Goal: Task Accomplishment & Management: Manage account settings

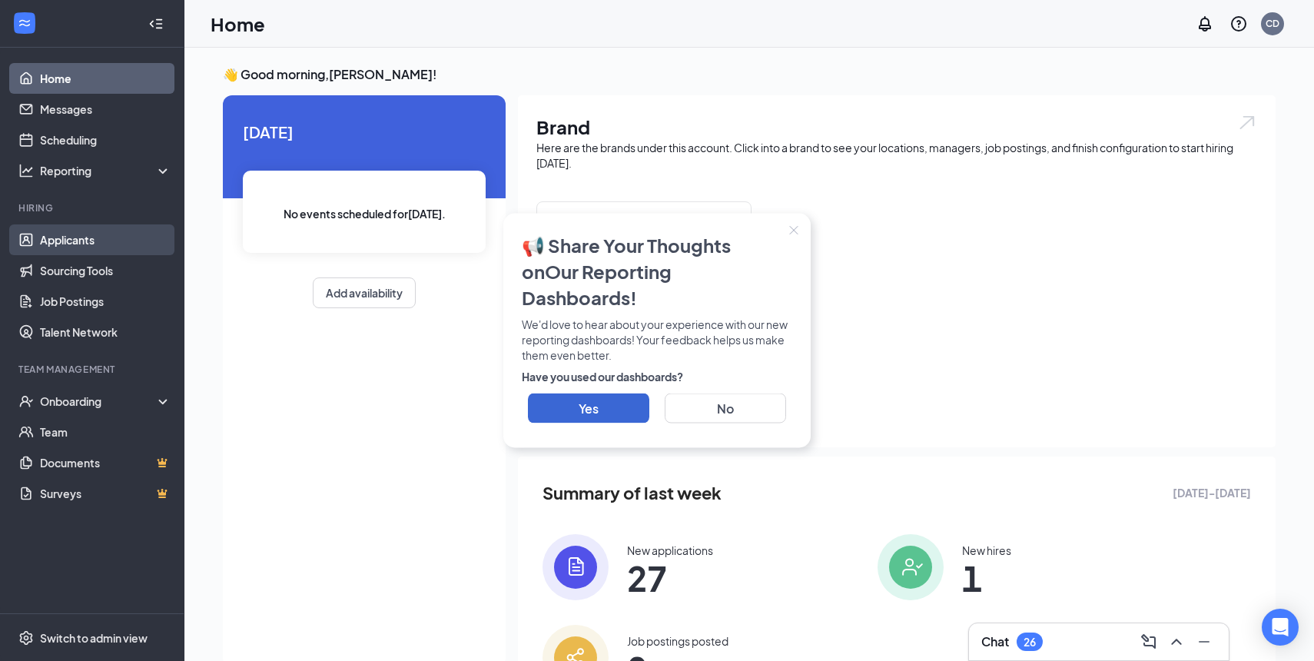
click at [61, 241] on link "Applicants" at bounding box center [105, 239] width 131 height 31
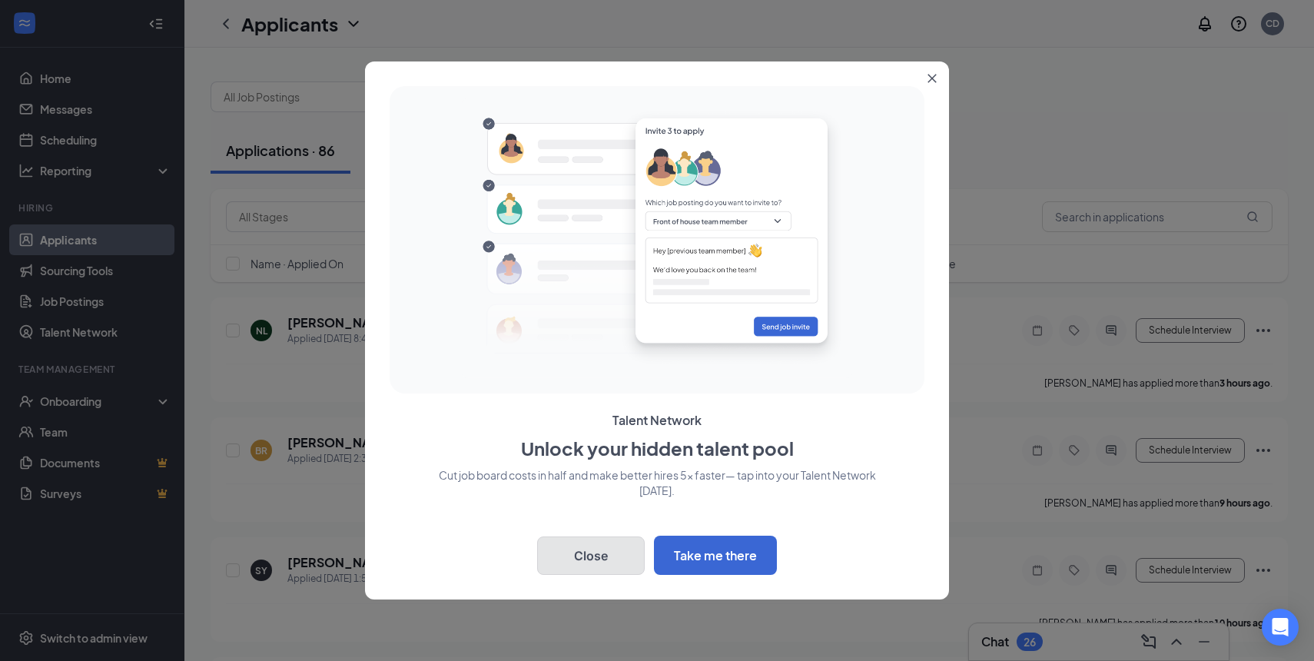
click at [585, 551] on button "Close" at bounding box center [591, 555] width 108 height 38
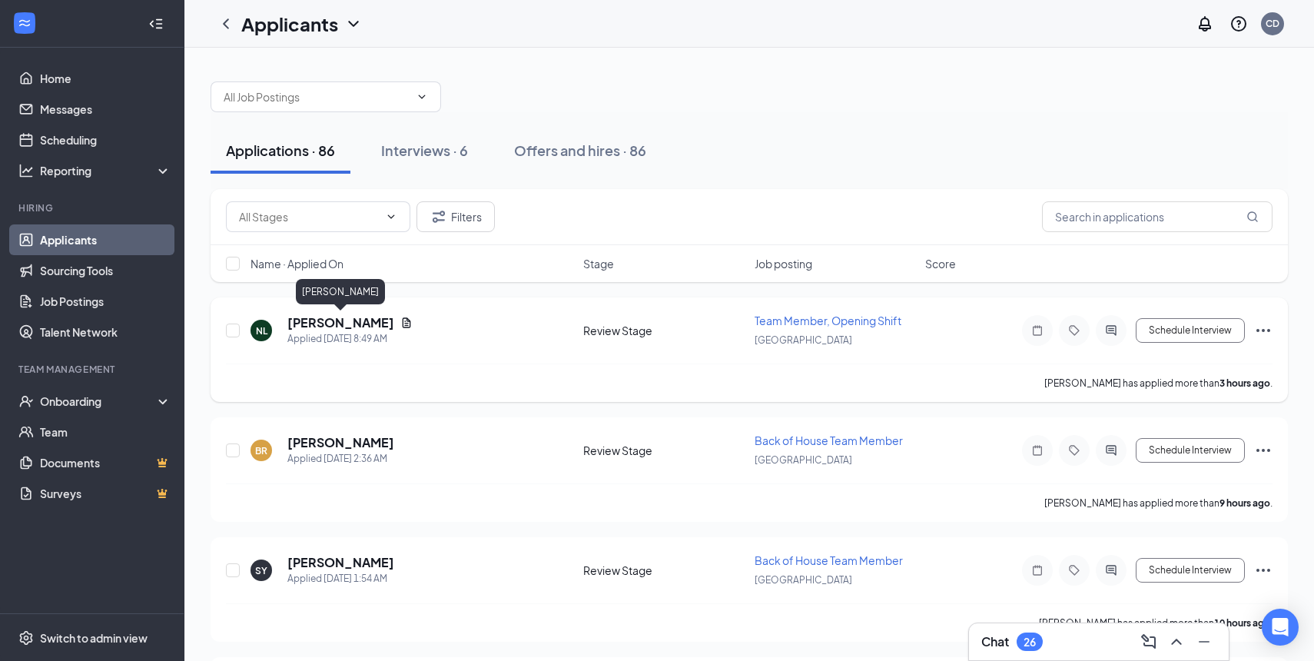
click at [347, 325] on h5 "[PERSON_NAME]" at bounding box center [340, 322] width 107 height 17
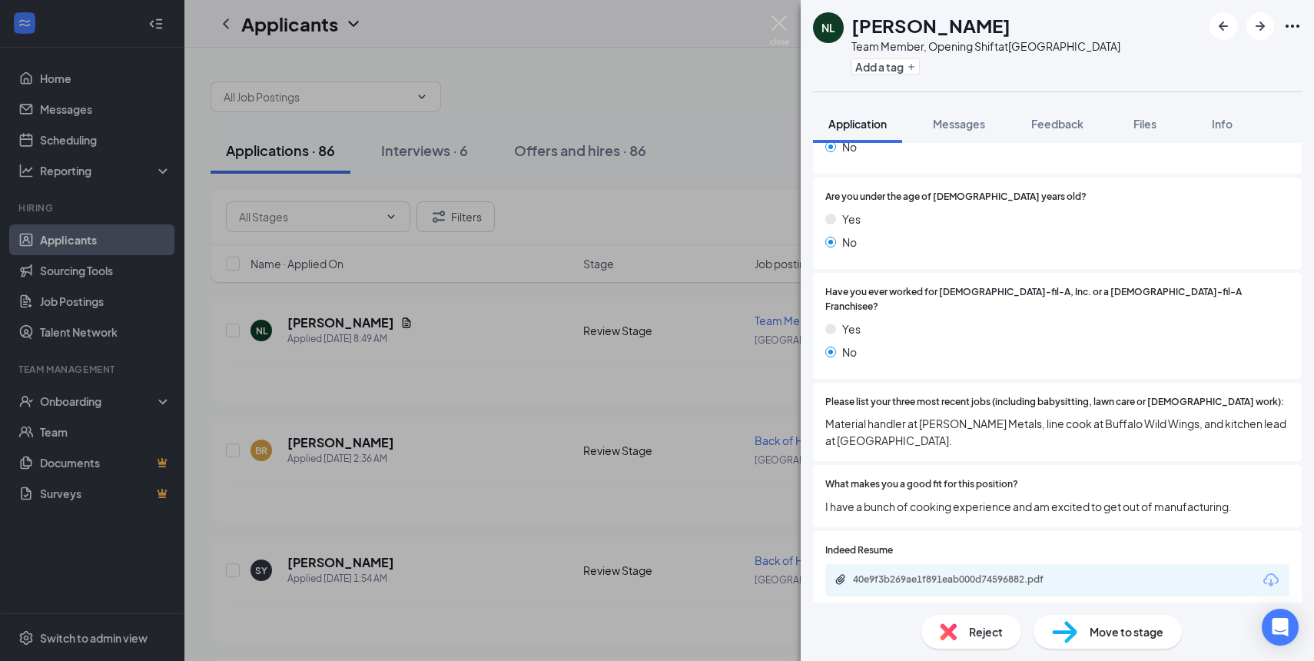
scroll to position [289, 0]
click at [551, 208] on div "NL [PERSON_NAME] Team Member, Opening Shift at [GEOGRAPHIC_DATA] Add a tag Appl…" at bounding box center [657, 330] width 1314 height 661
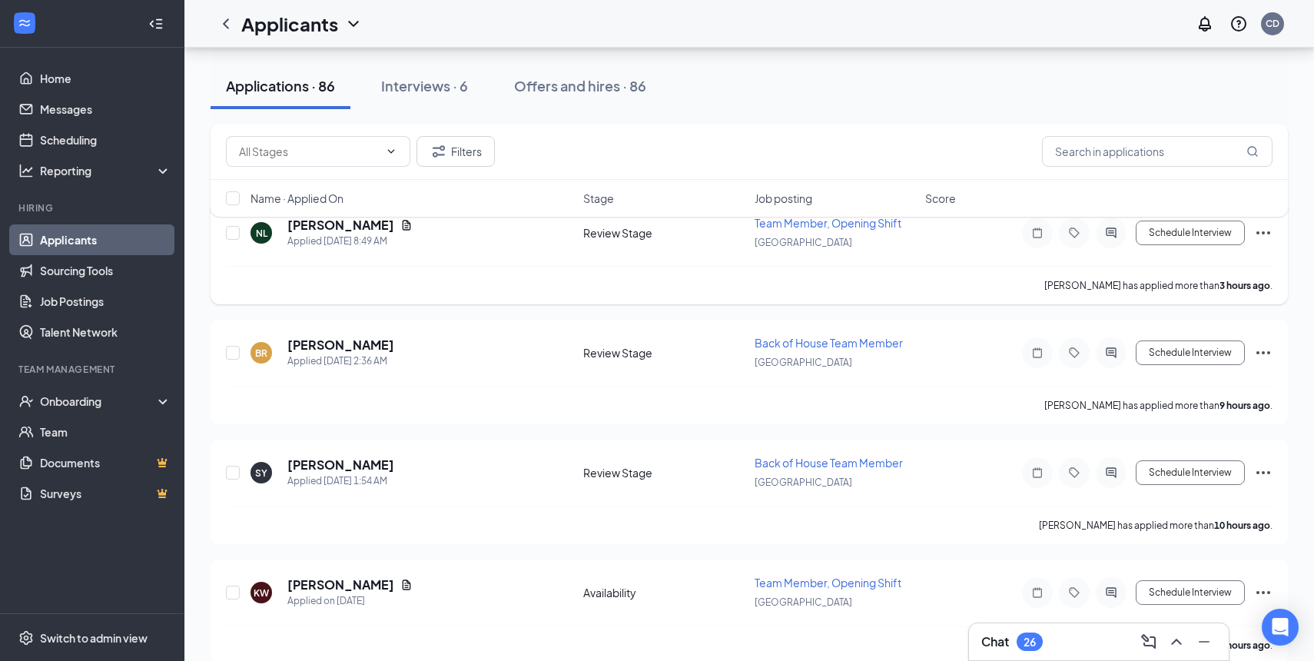
scroll to position [101, 0]
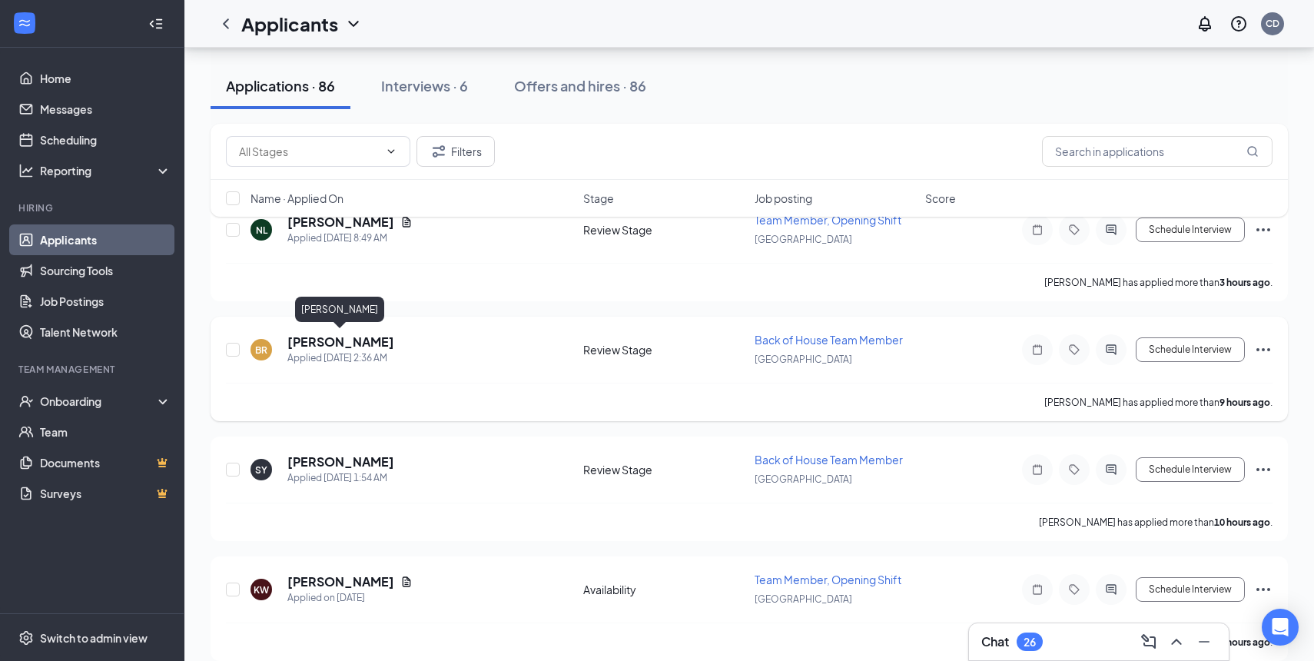
click at [330, 344] on h5 "[PERSON_NAME]" at bounding box center [340, 342] width 107 height 17
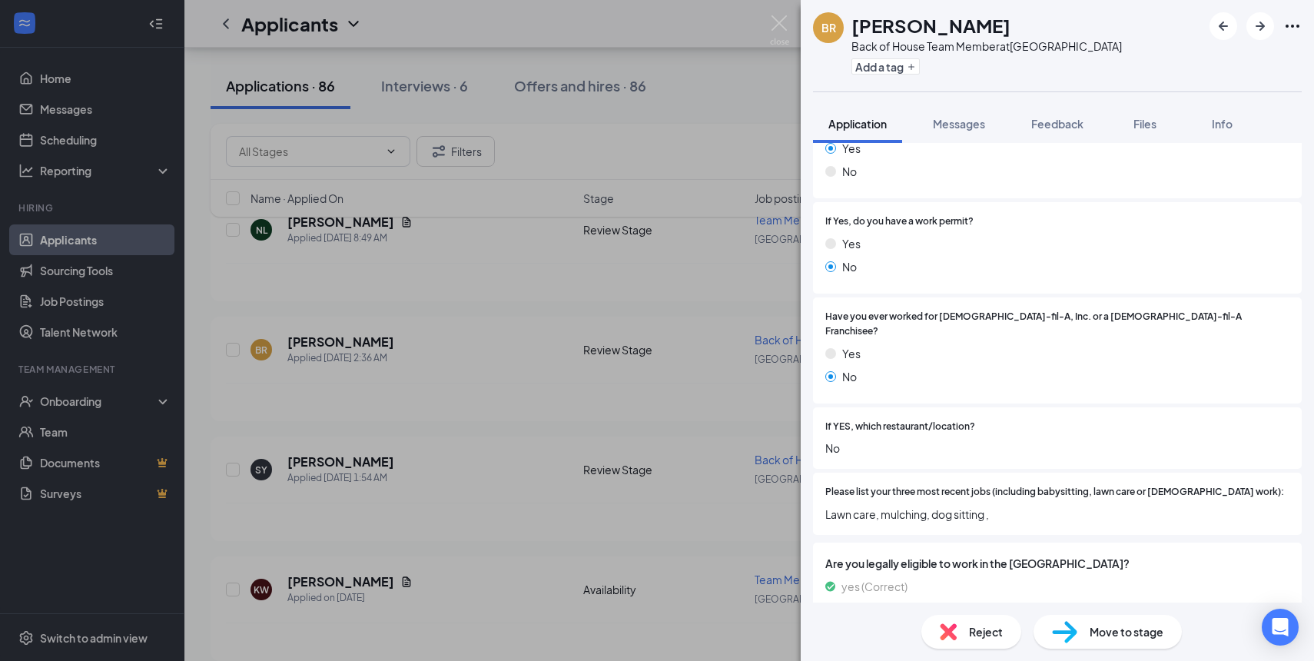
scroll to position [265, 0]
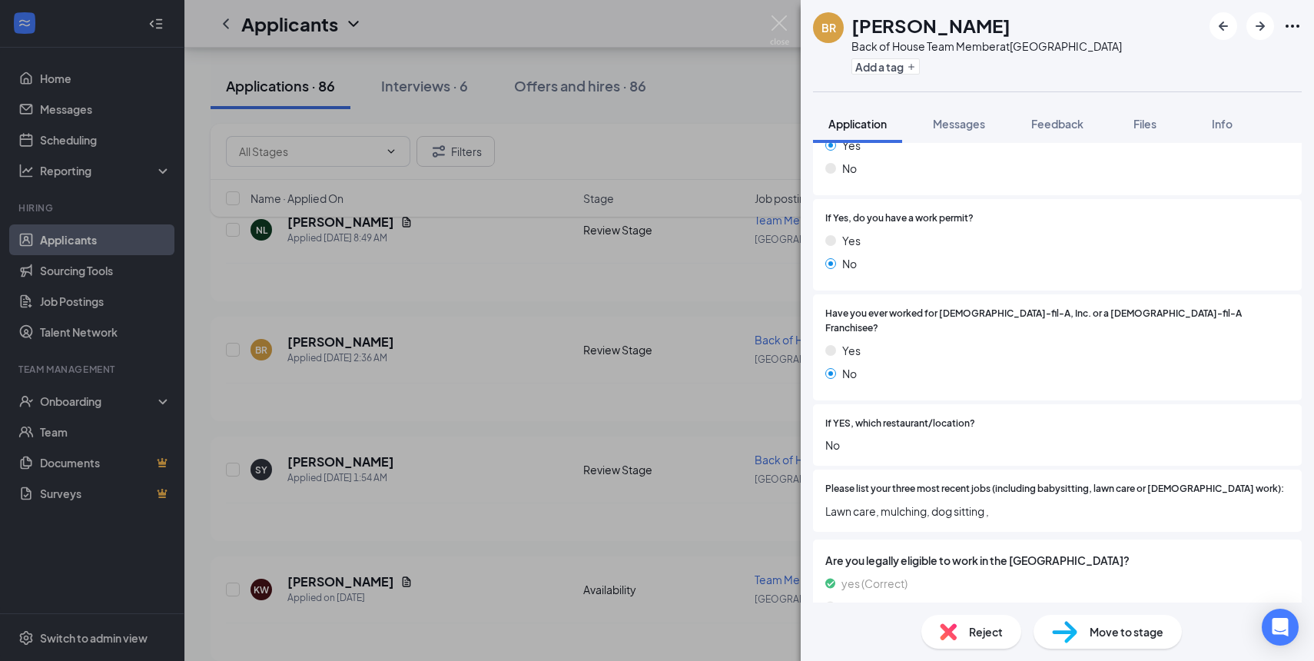
click at [526, 281] on div "[PERSON_NAME] Back of House Team Member at [GEOGRAPHIC_DATA] Add a tag Applicat…" at bounding box center [657, 330] width 1314 height 661
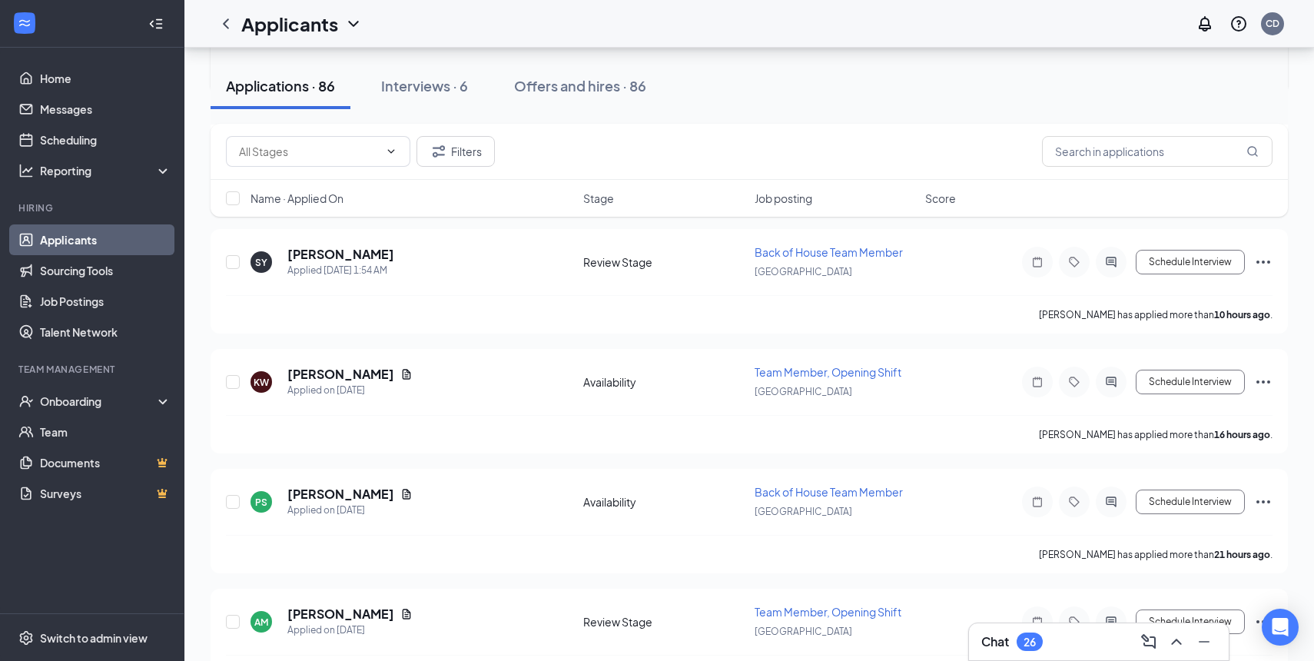
scroll to position [309, 0]
click at [338, 375] on h5 "[PERSON_NAME]" at bounding box center [340, 373] width 107 height 17
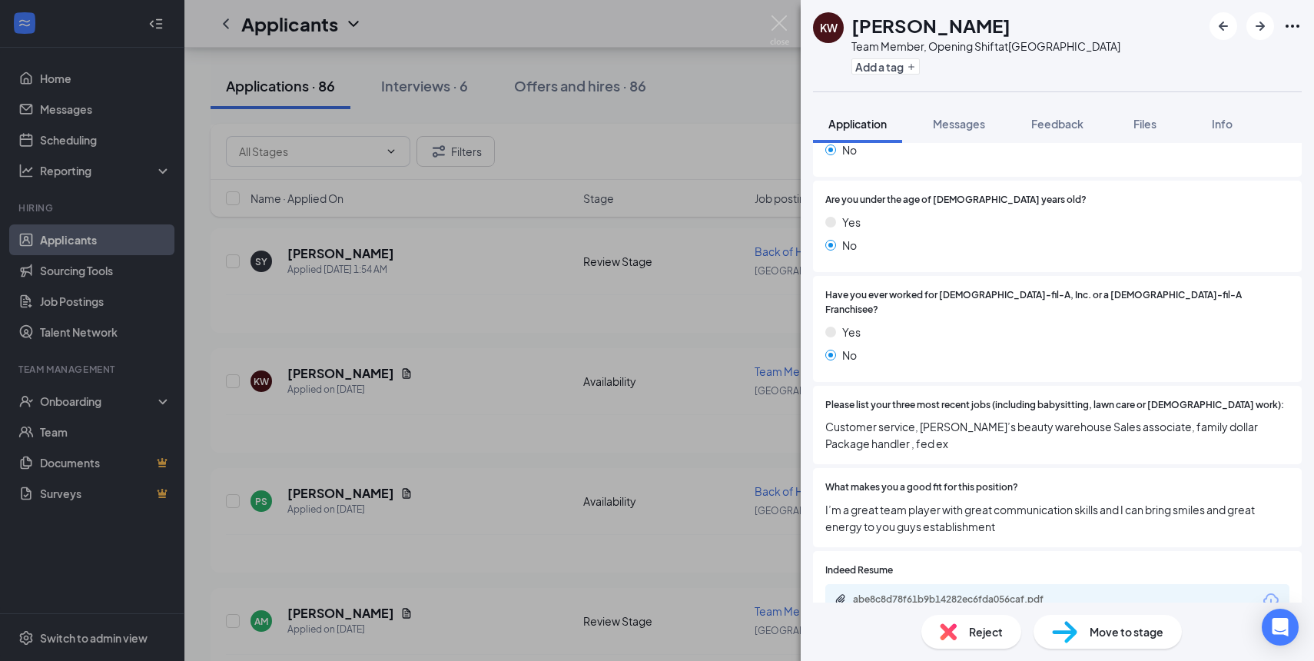
scroll to position [286, 0]
click at [543, 377] on div "KW [PERSON_NAME] Team Member, Opening Shift at [GEOGRAPHIC_DATA] Add a tag Appl…" at bounding box center [657, 330] width 1314 height 661
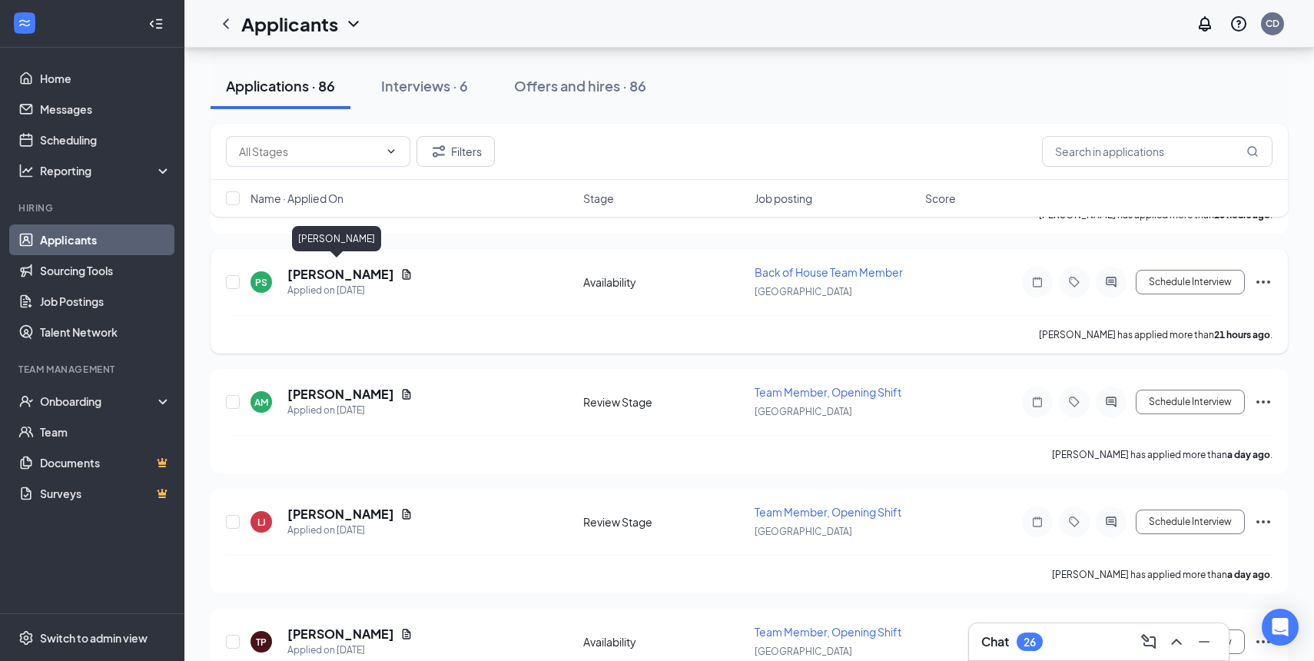
scroll to position [546, 0]
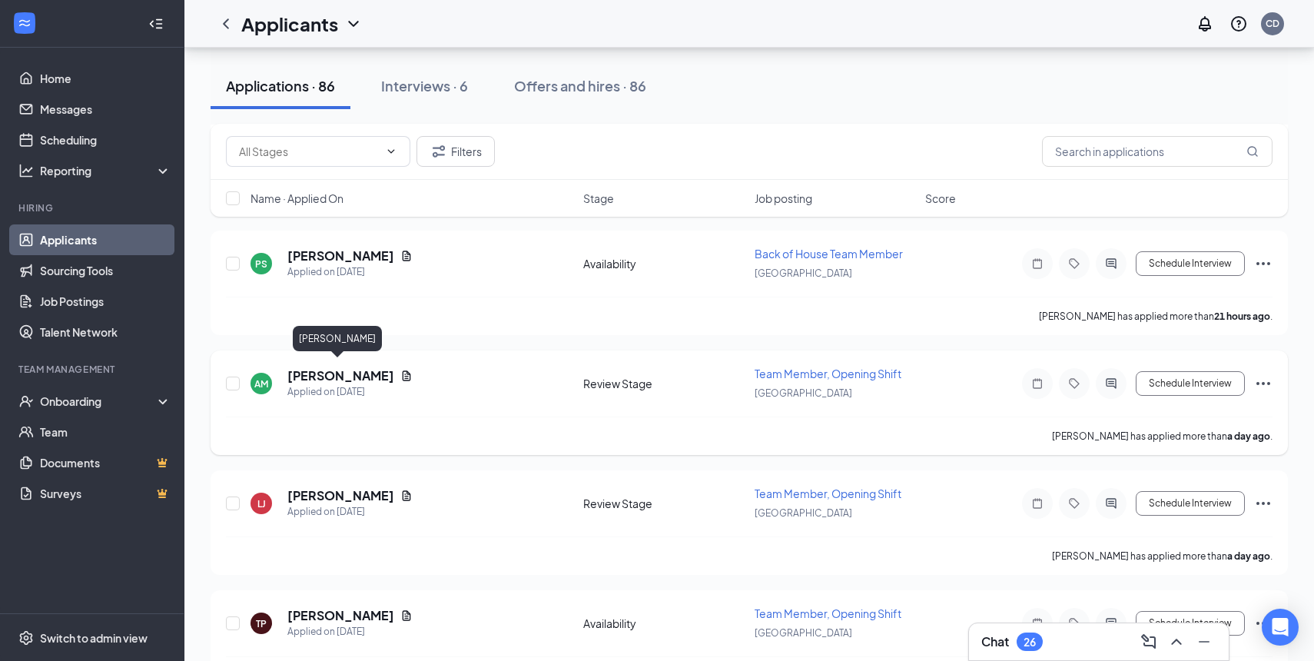
click at [327, 369] on h5 "[PERSON_NAME]" at bounding box center [340, 375] width 107 height 17
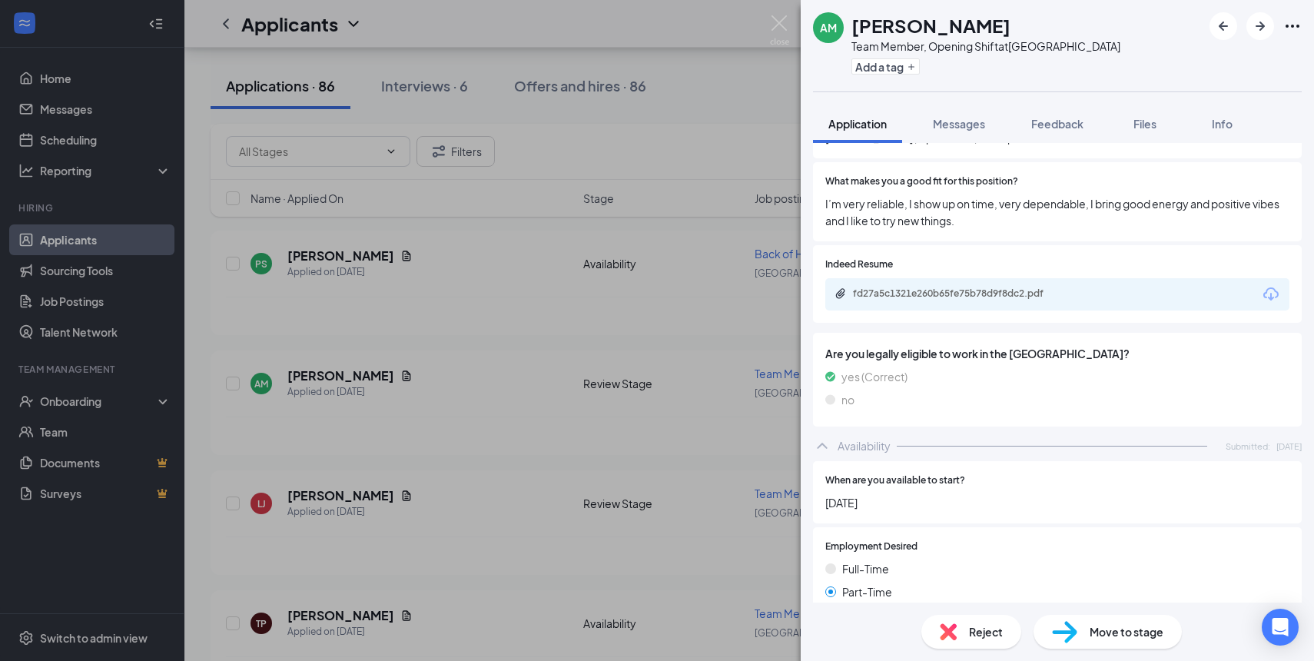
scroll to position [587, 0]
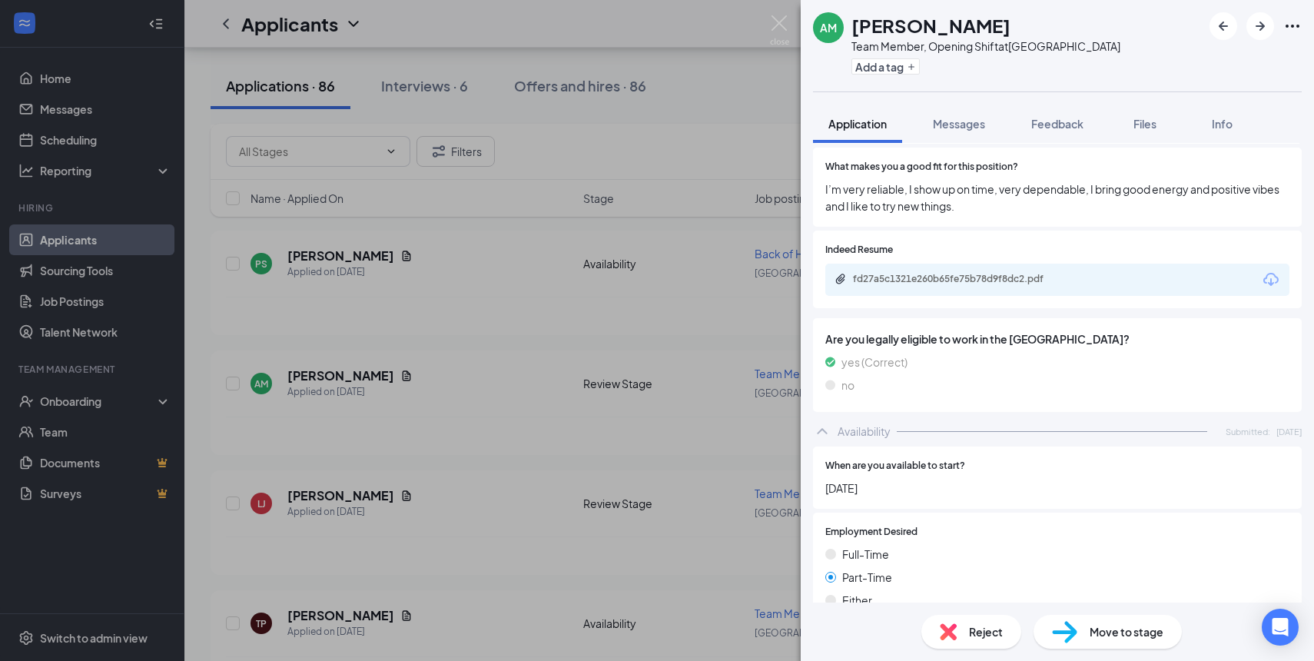
click at [460, 360] on div "AM [PERSON_NAME] Team Member, Opening Shift at [GEOGRAPHIC_DATA] Add a tag Appl…" at bounding box center [657, 330] width 1314 height 661
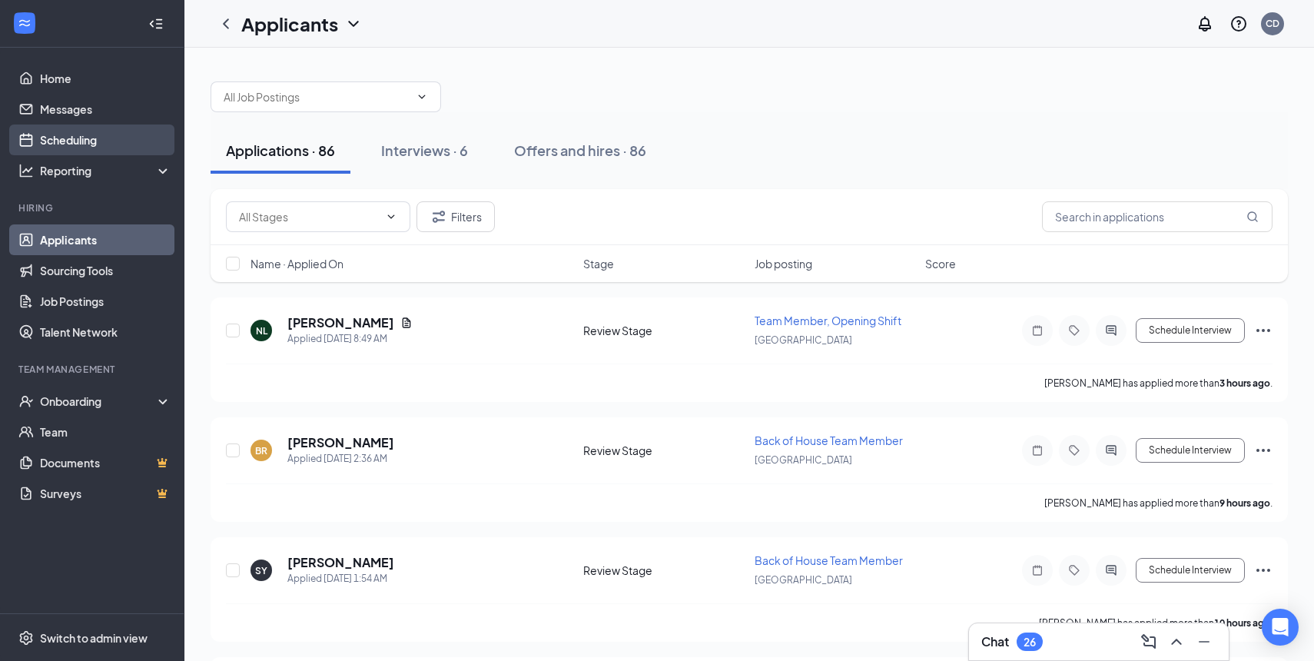
click at [70, 136] on link "Scheduling" at bounding box center [105, 140] width 131 height 31
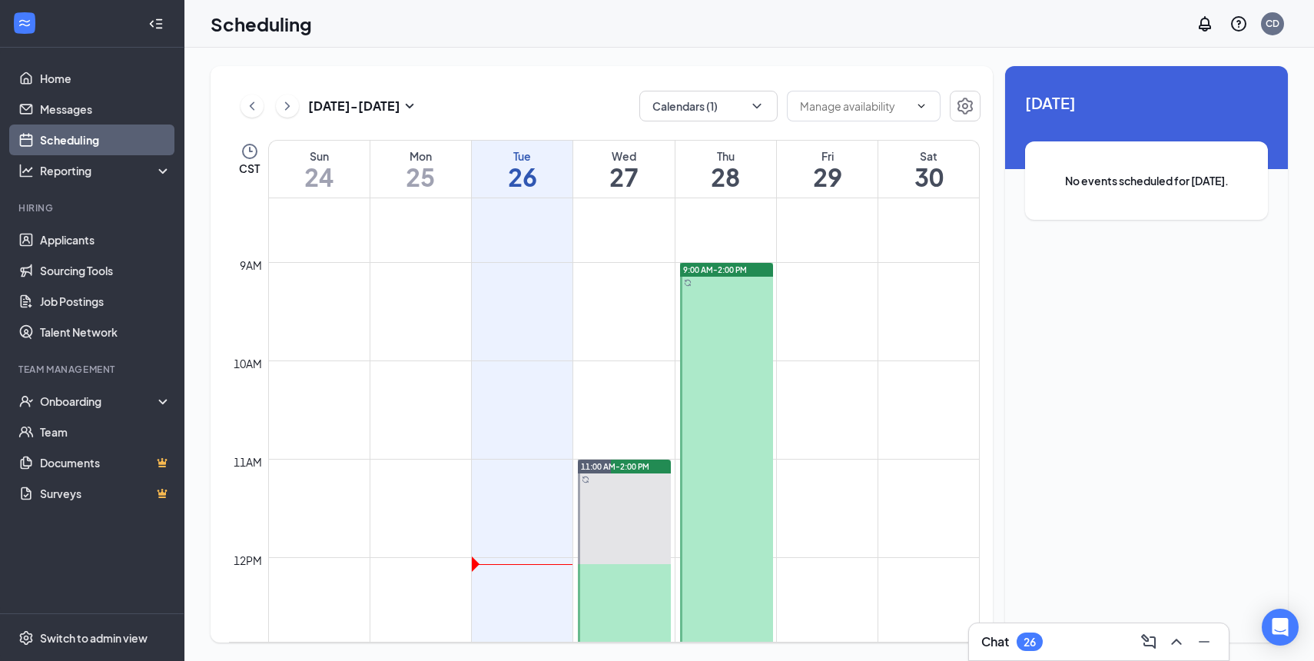
scroll to position [826, 0]
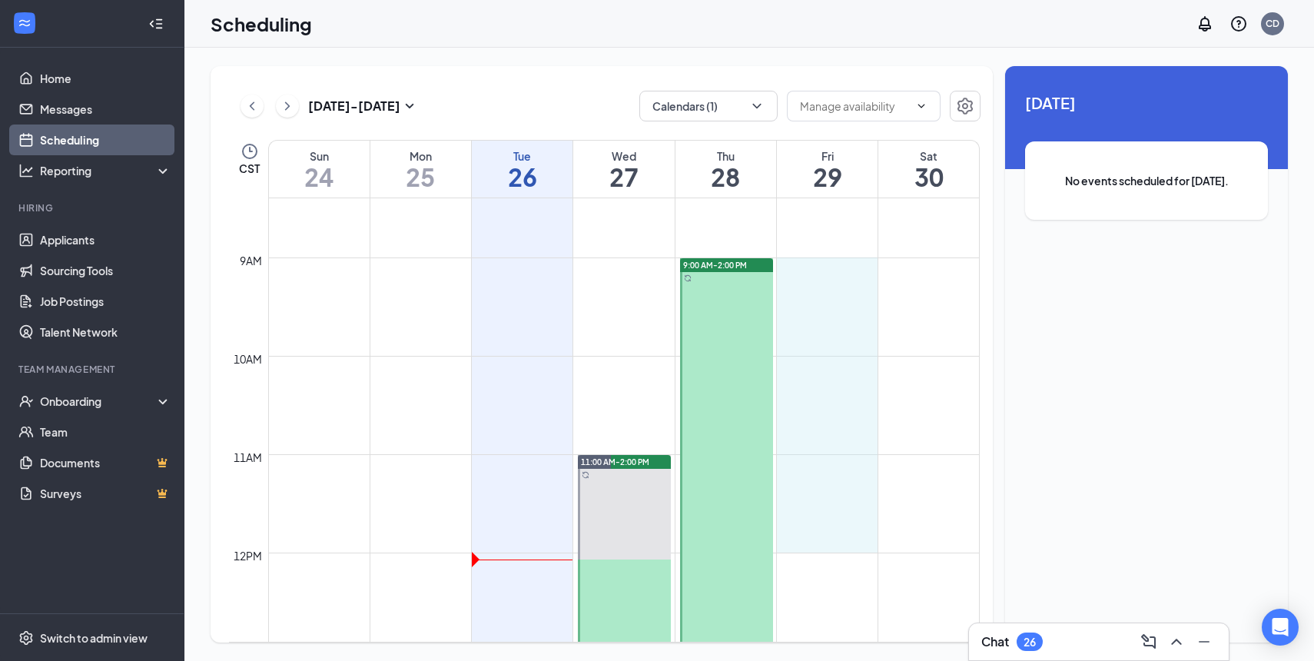
drag, startPoint x: 824, startPoint y: 259, endPoint x: 835, endPoint y: 539, distance: 280.0
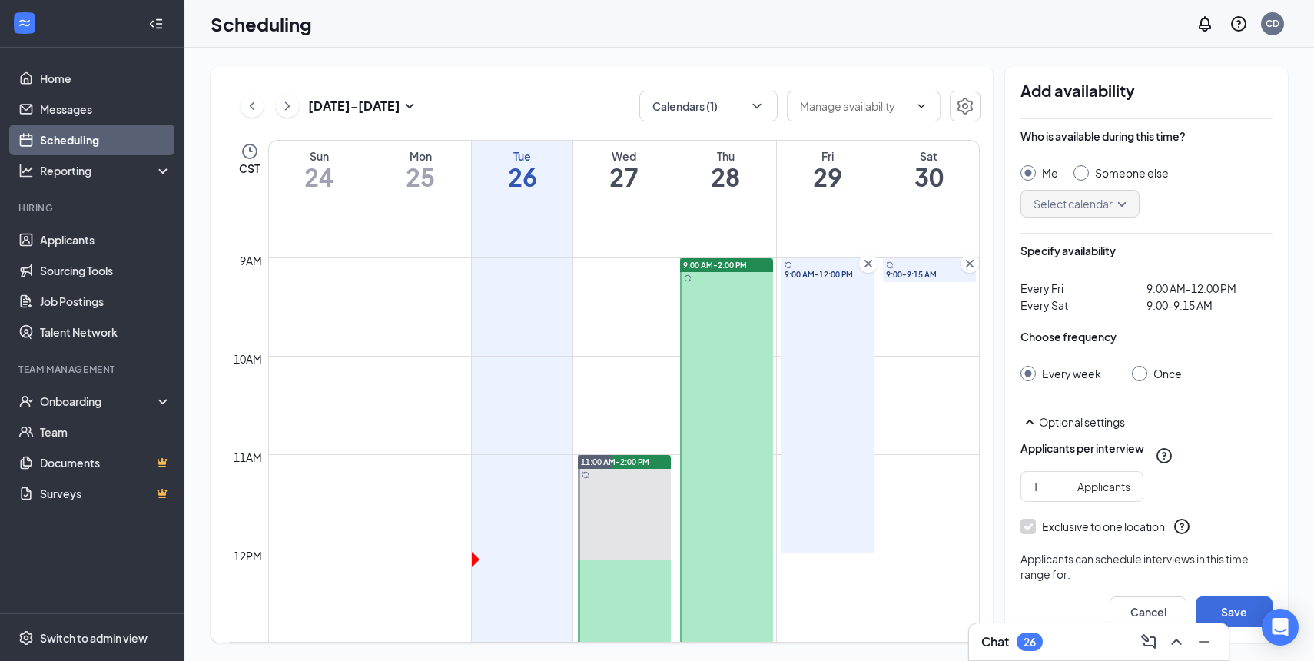
click at [966, 266] on icon "Cross" at bounding box center [969, 263] width 15 height 15
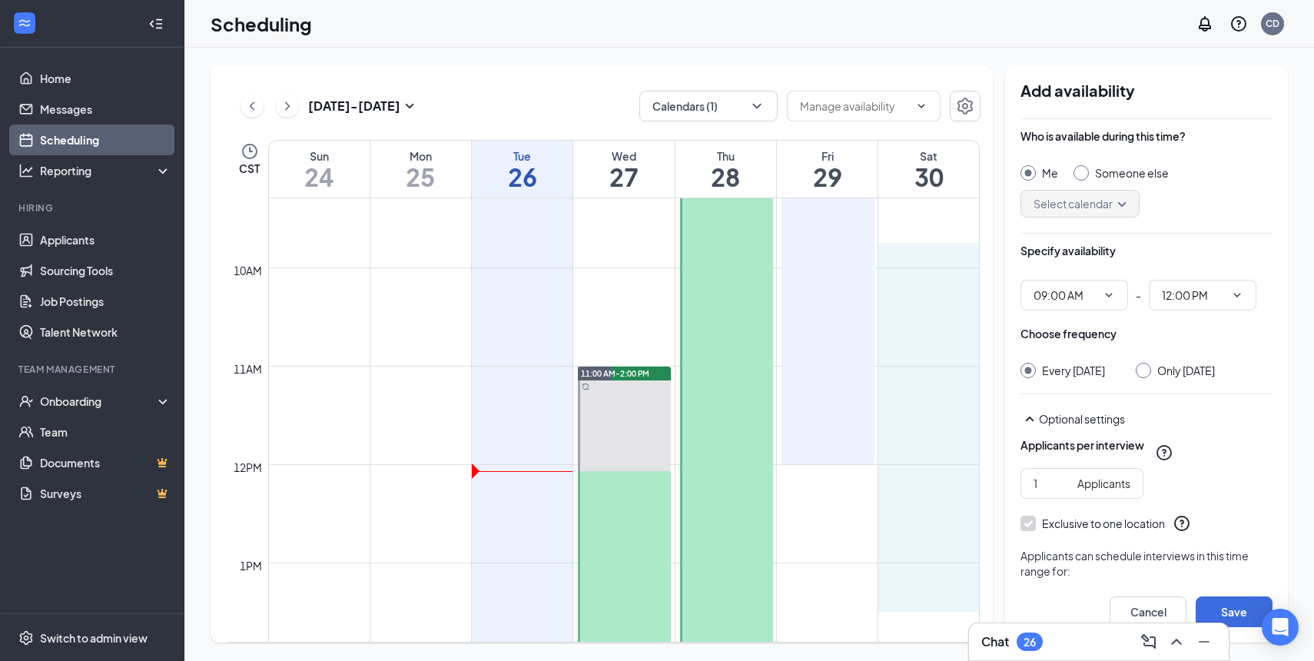
scroll to position [916, 0]
drag, startPoint x: 922, startPoint y: 355, endPoint x: 921, endPoint y: 547, distance: 192.1
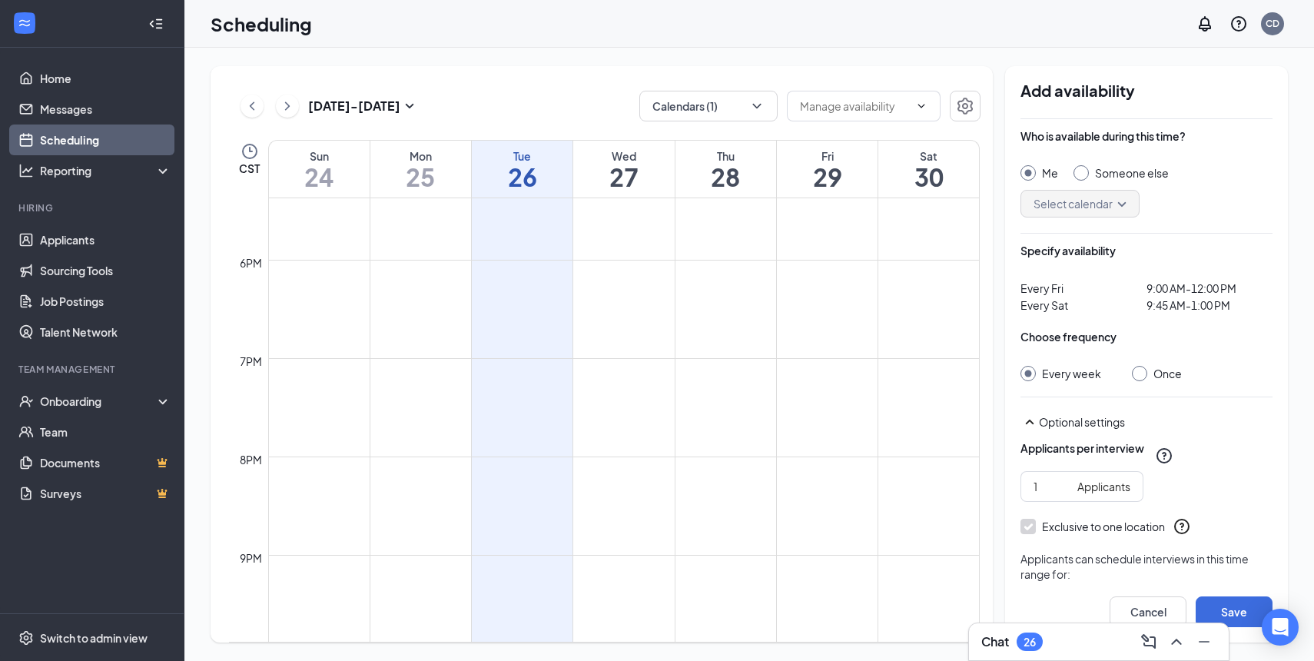
scroll to position [1918, 0]
click at [1234, 606] on button "Save" at bounding box center [1234, 611] width 77 height 31
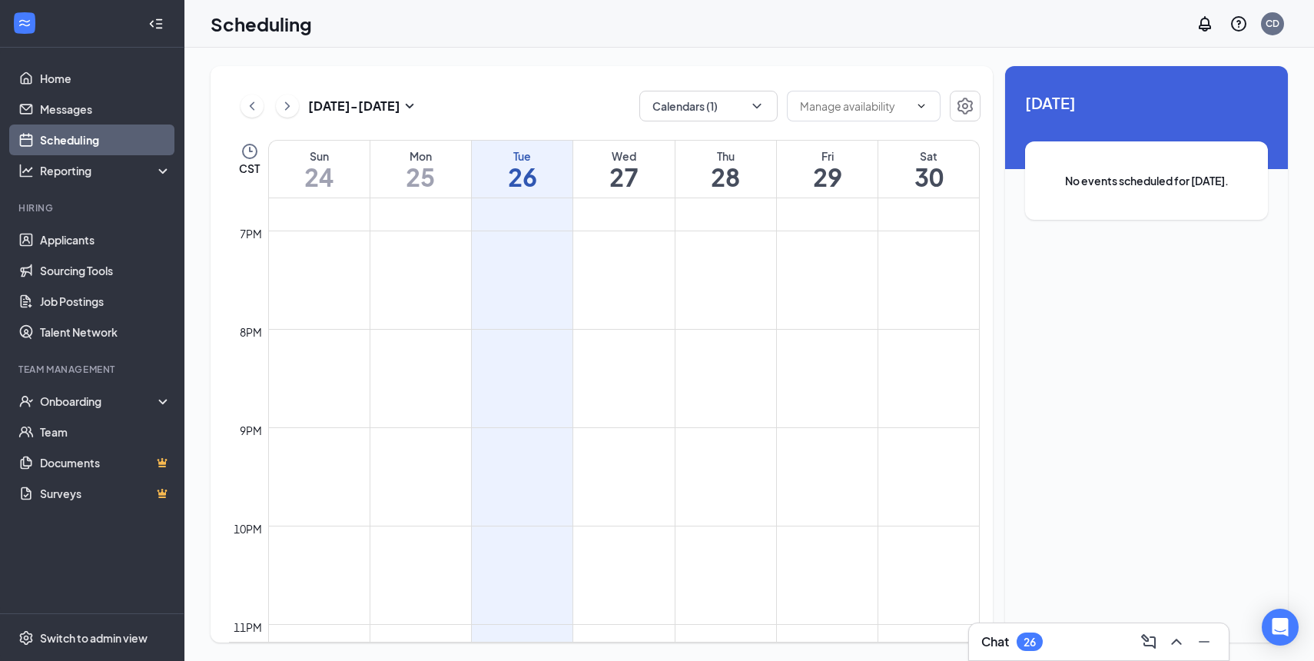
scroll to position [1834, 0]
click at [858, 105] on input "text" at bounding box center [854, 106] width 109 height 17
click at [884, 106] on input "text" at bounding box center [854, 106] width 109 height 17
click at [46, 138] on link "Scheduling" at bounding box center [105, 140] width 131 height 31
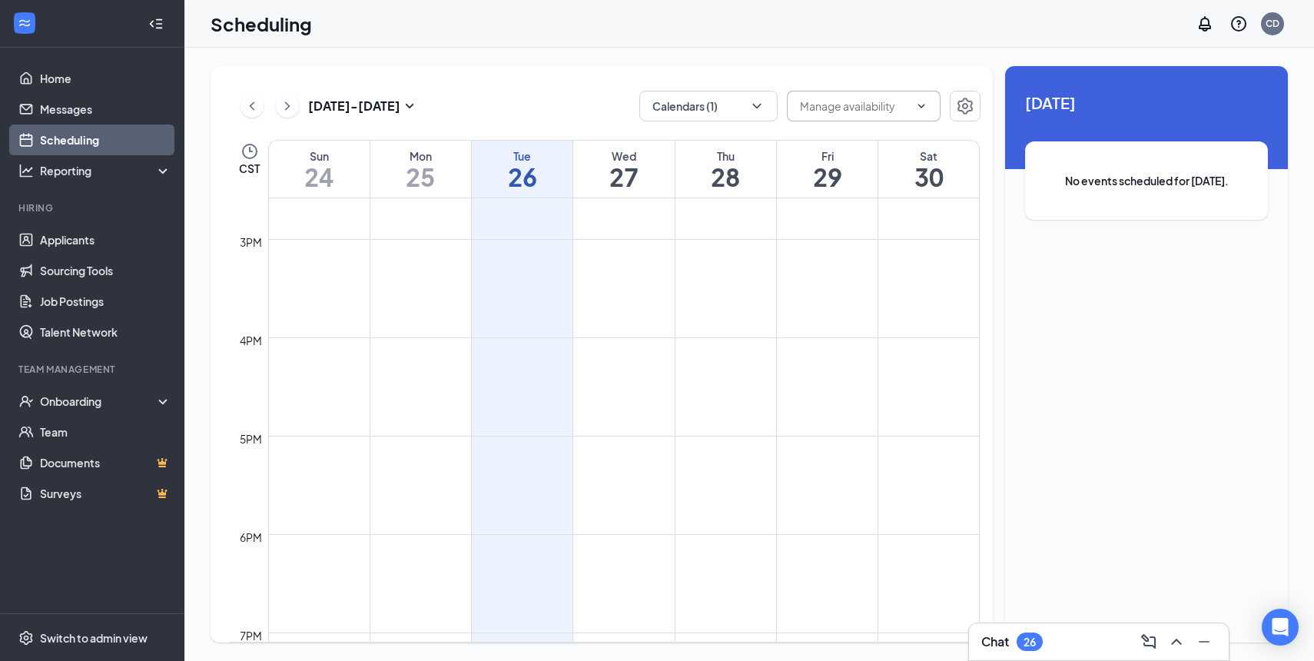
click at [845, 107] on input "text" at bounding box center [854, 106] width 109 height 17
click at [742, 66] on div "[DATE] - [DATE] Calendars (1) CST Sun 24 Mon 25 Tue 26 Wed 27 Thu 28 Fri 29 Sat…" at bounding box center [602, 354] width 782 height 576
click at [667, 97] on button "Calendars (1)" at bounding box center [708, 106] width 138 height 31
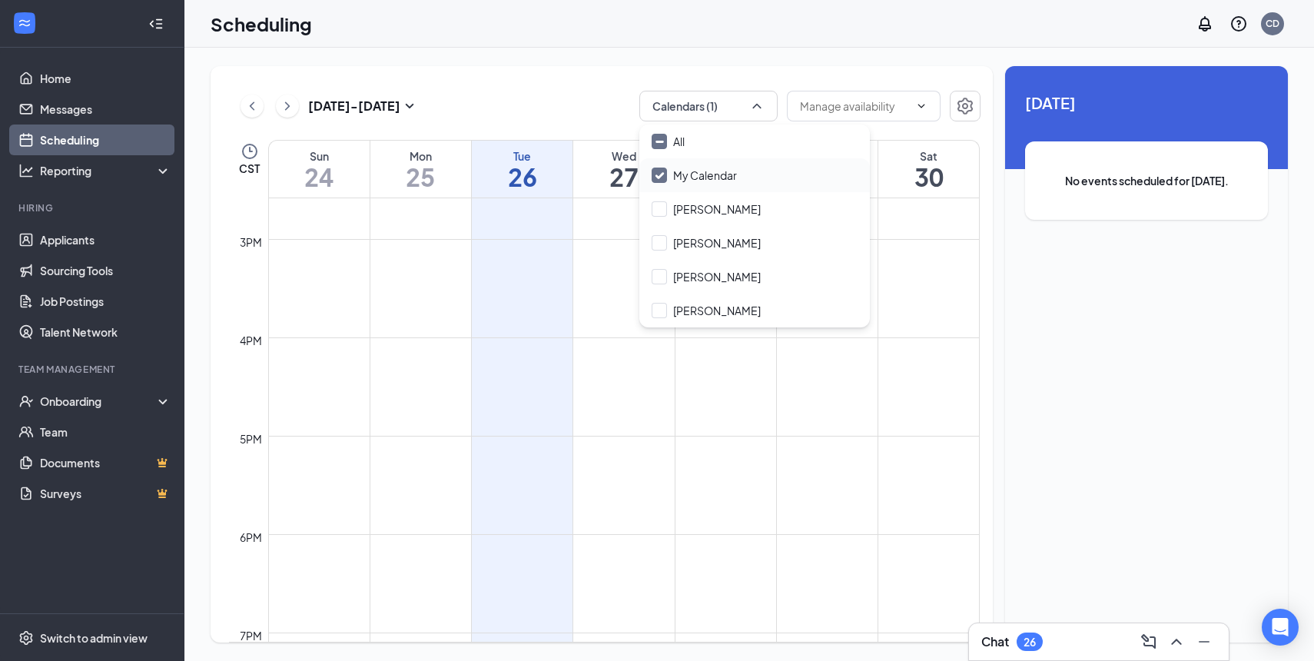
click at [689, 175] on input "My Calendar" at bounding box center [694, 175] width 85 height 15
checkbox input "true"
click at [586, 89] on div "[DATE] - [DATE] Calendars (1) CST Sun 24 Mon 25 Tue 26 Wed 27 Thu 28 Fri 29 Sat…" at bounding box center [602, 354] width 782 height 576
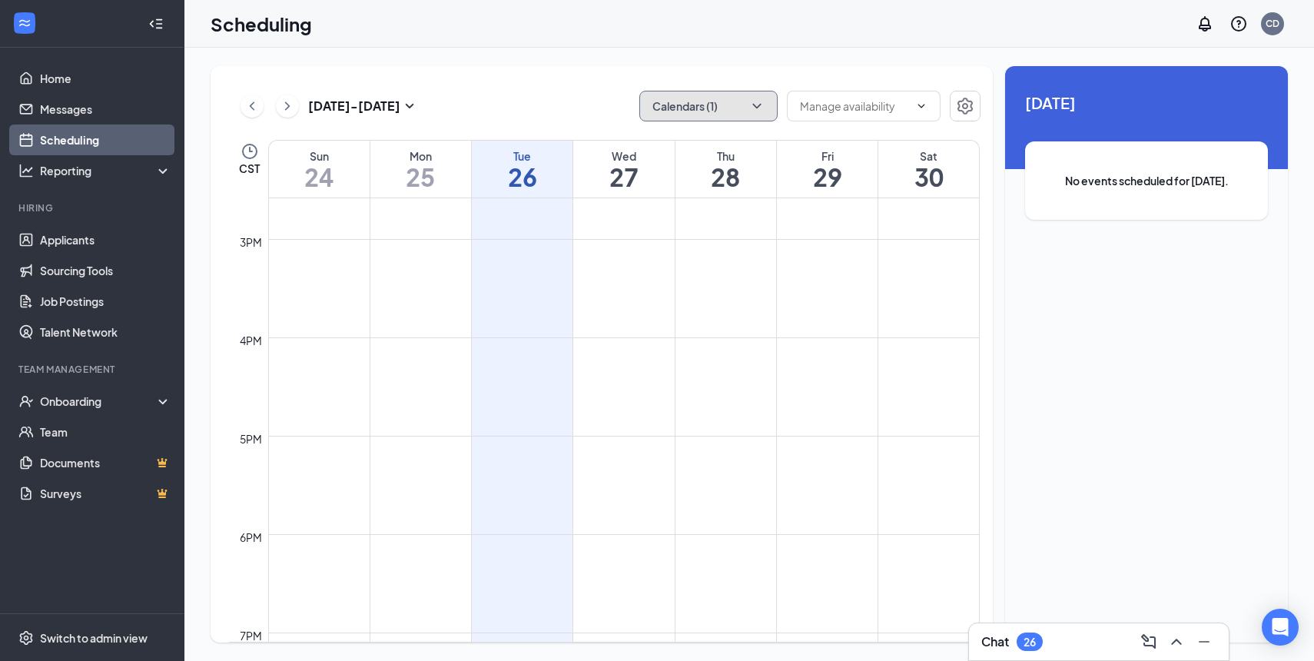
click at [671, 115] on button "Calendars (1)" at bounding box center [708, 106] width 138 height 31
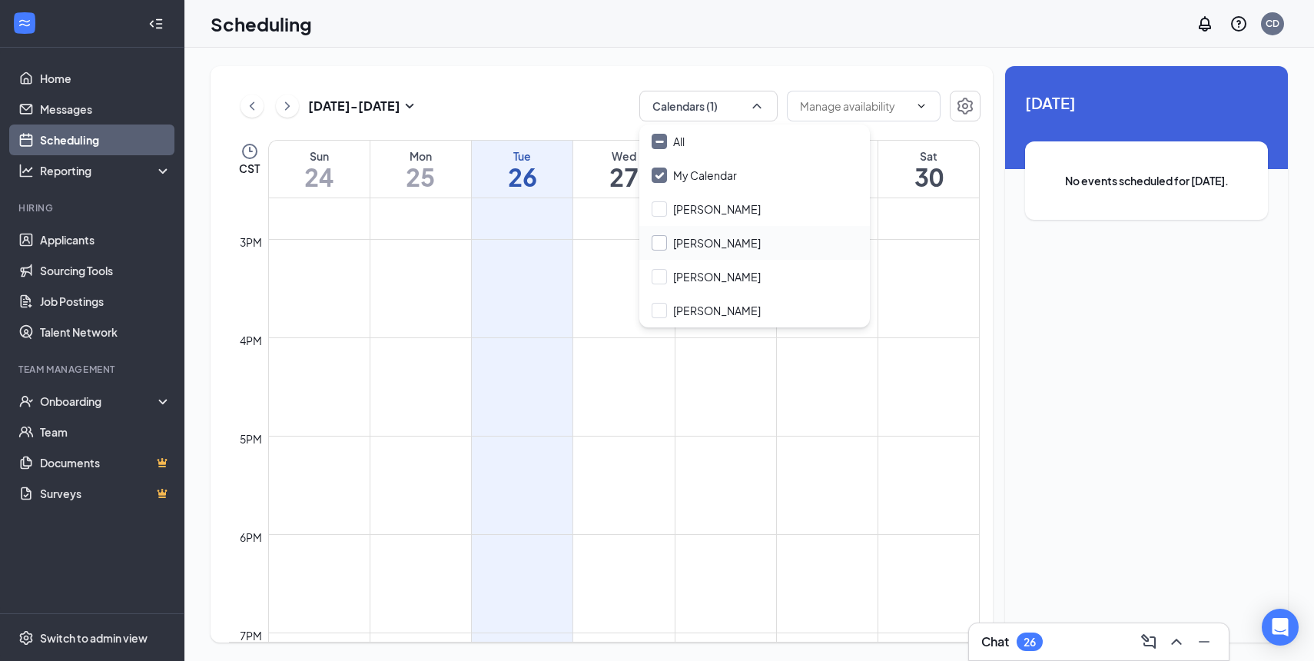
click at [662, 241] on input "[PERSON_NAME]" at bounding box center [706, 242] width 109 height 15
checkbox input "false"
checkbox input "true"
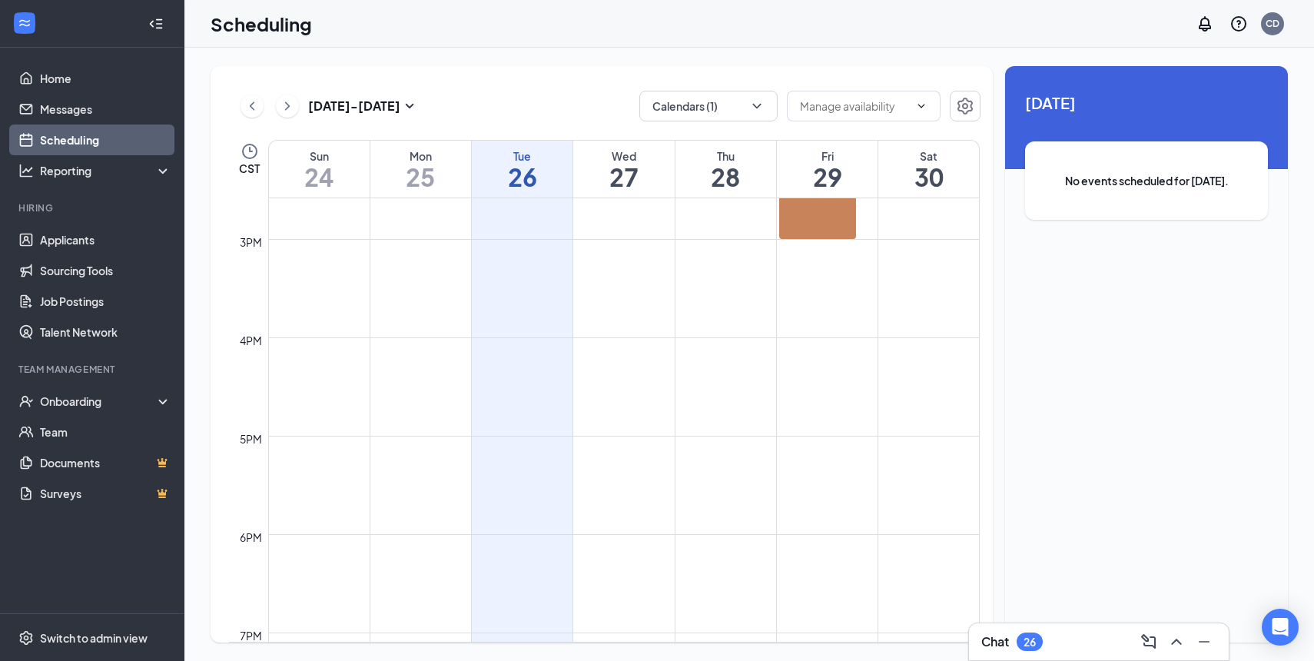
click at [565, 115] on div "[DATE] - [DATE] Calendars (1)" at bounding box center [605, 106] width 752 height 31
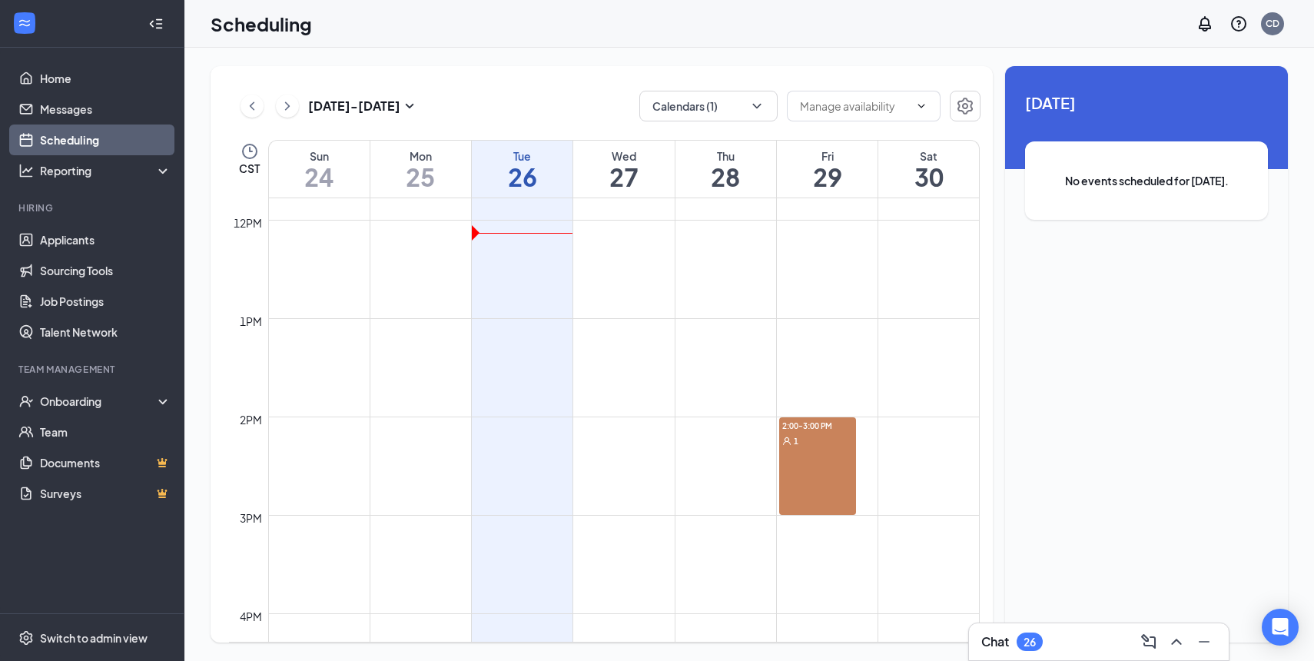
scroll to position [1164, 0]
click at [807, 438] on div "1" at bounding box center [817, 435] width 77 height 15
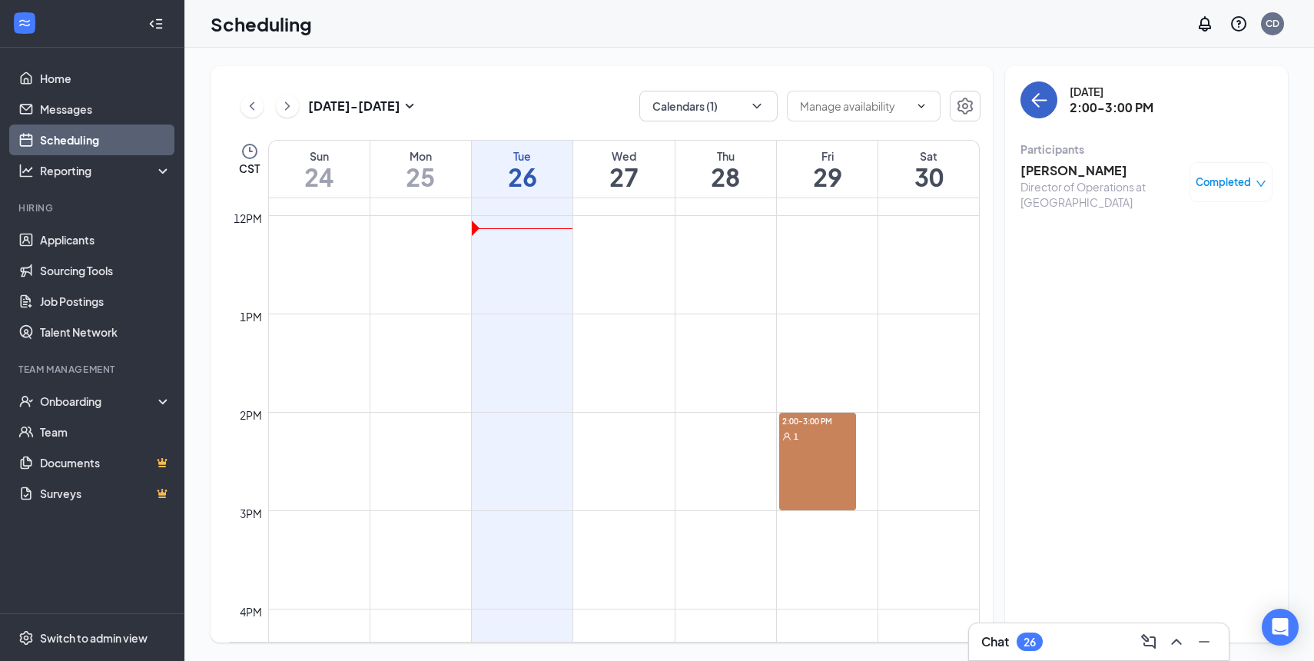
click at [1041, 103] on icon "ArrowLeft" at bounding box center [1039, 100] width 18 height 18
